Goal: Transaction & Acquisition: Subscribe to service/newsletter

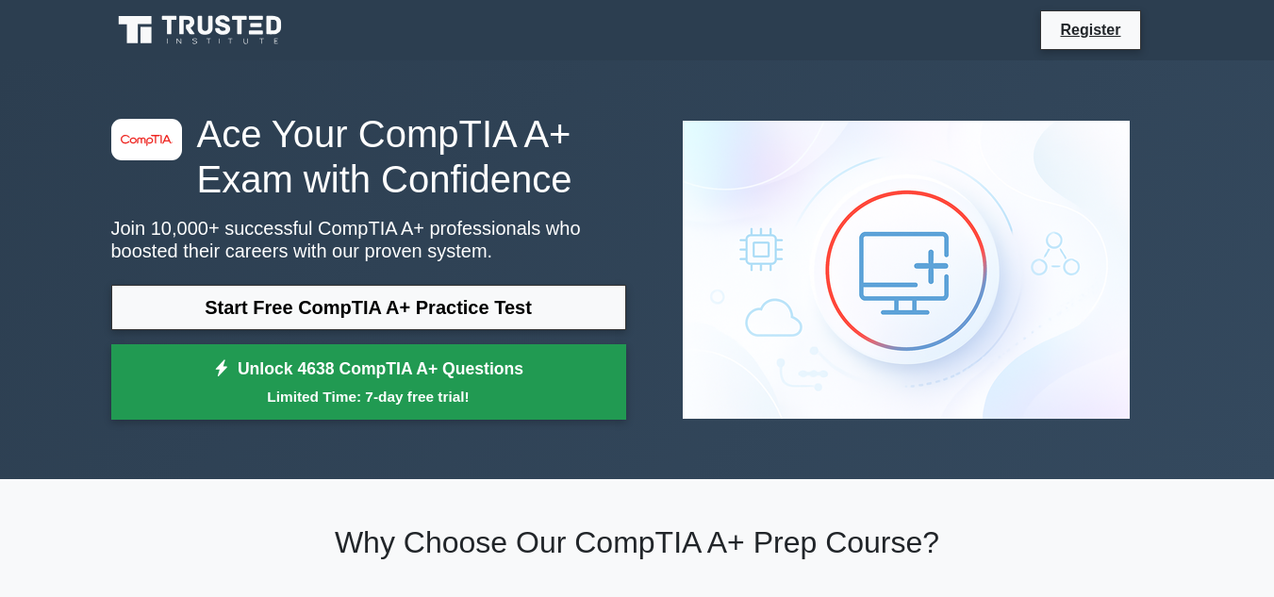
click at [398, 390] on small "Limited Time: 7-day free trial!" at bounding box center [369, 397] width 468 height 22
